Goal: Information Seeking & Learning: Learn about a topic

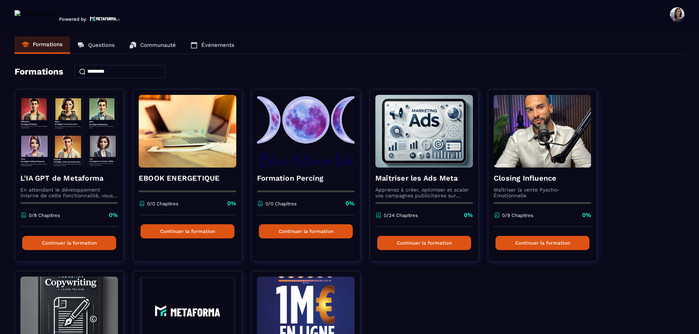
click at [81, 155] on img at bounding box center [69, 131] width 98 height 73
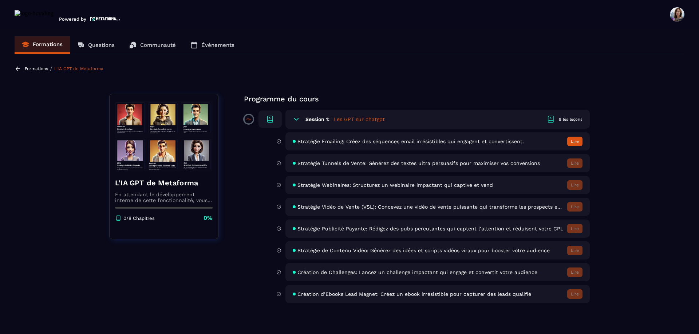
click at [428, 159] on div "Stratégie Tunnels de Vente: Générez des textes ultra persuasifs pour maximiser …" at bounding box center [437, 163] width 304 height 18
click at [426, 165] on span "Stratégie Tunnels de Vente: Générez des textes ultra persuasifs pour maximiser …" at bounding box center [418, 164] width 242 height 6
click at [301, 163] on span "Stratégie Tunnels de Vente: Générez des textes ultra persuasifs pour maximiser …" at bounding box center [418, 164] width 242 height 6
click at [366, 119] on h5 "Les GPT sur chatgpt" at bounding box center [359, 119] width 51 height 7
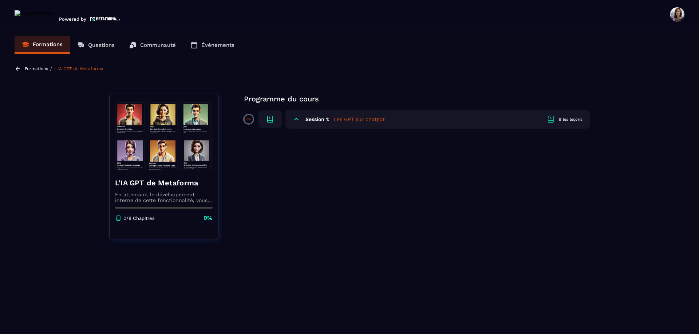
click at [366, 119] on h5 "Les GPT sur chatgpt" at bounding box center [359, 119] width 51 height 7
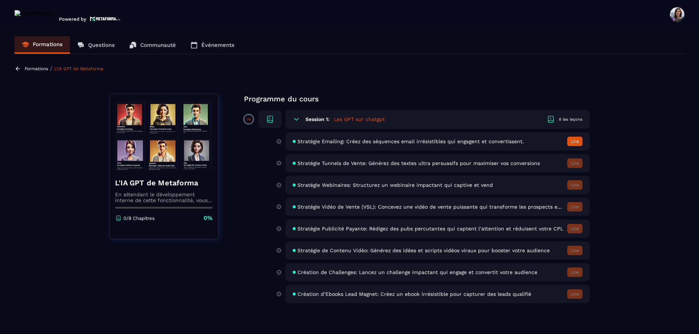
click at [373, 141] on span "Stratégie Emailing: Créez des séquences email irrésistibles qui engagent et con…" at bounding box center [410, 142] width 226 height 6
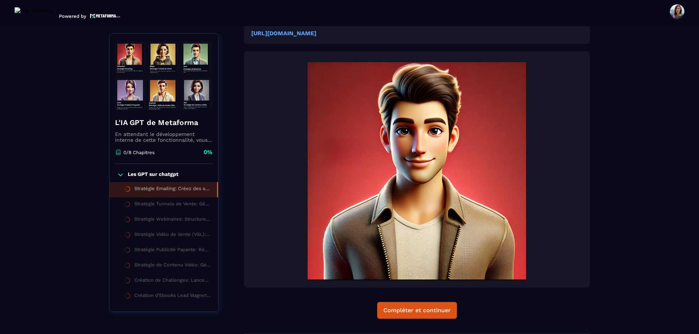
scroll to position [135, 0]
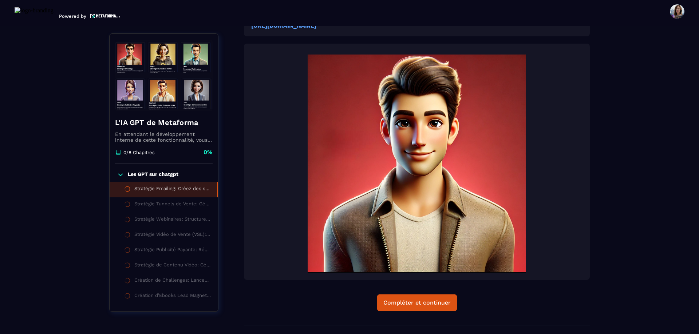
click at [397, 300] on div "Compléter et continuer" at bounding box center [416, 303] width 67 height 7
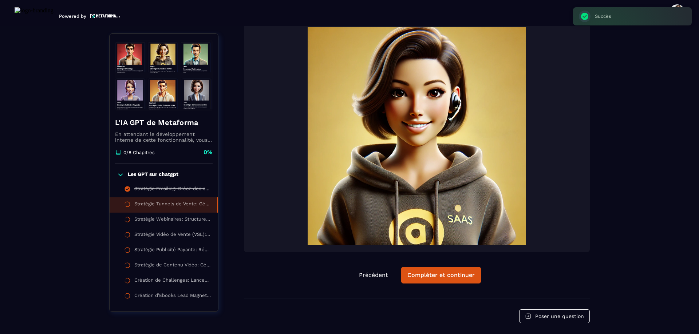
scroll to position [161, 0]
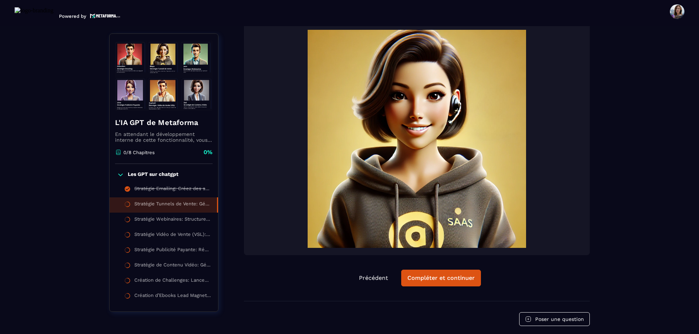
click at [435, 287] on button "Compléter et continuer" at bounding box center [441, 278] width 80 height 17
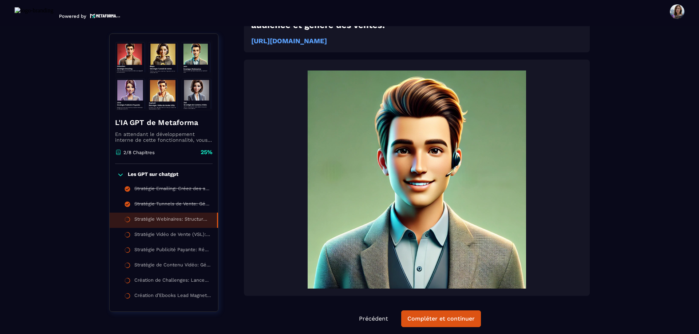
scroll to position [127, 0]
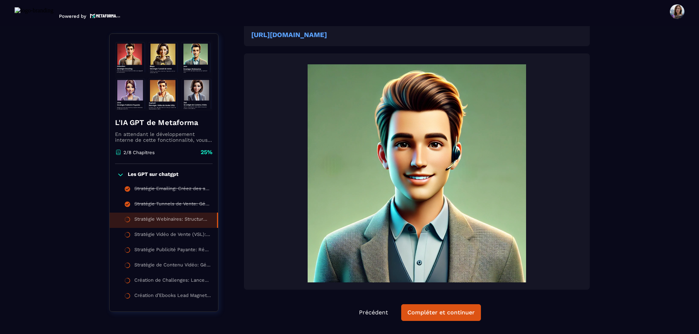
click at [436, 309] on div "Compléter et continuer" at bounding box center [440, 312] width 67 height 7
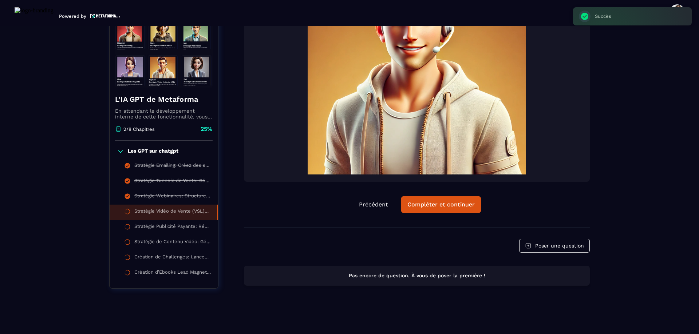
scroll to position [243, 0]
click at [453, 204] on div "Compléter et continuer" at bounding box center [440, 204] width 67 height 7
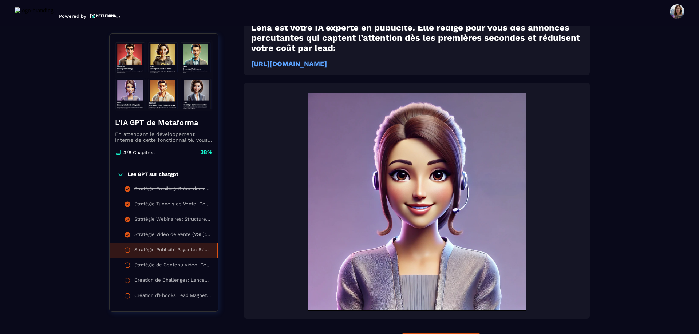
scroll to position [76, 0]
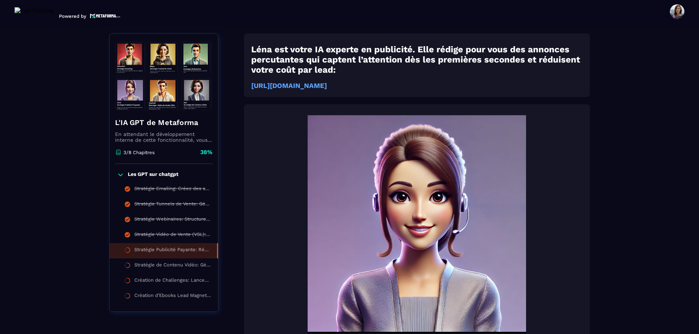
click at [17, 10] on img at bounding box center [34, 13] width 39 height 12
